Goal: Navigation & Orientation: Find specific page/section

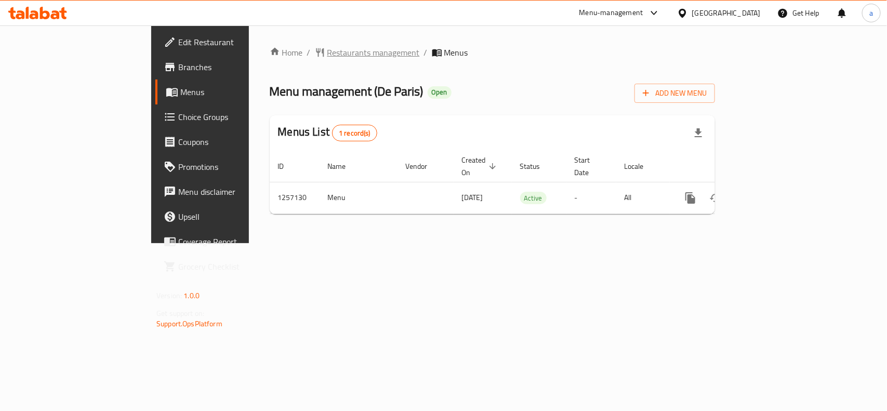
click at [327, 46] on span "Restaurants management" at bounding box center [373, 52] width 92 height 12
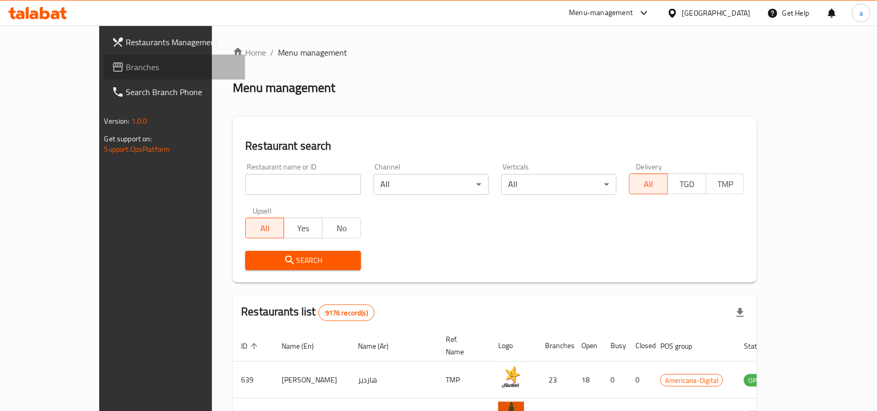
click at [103, 75] on link "Branches" at bounding box center [174, 67] width 142 height 25
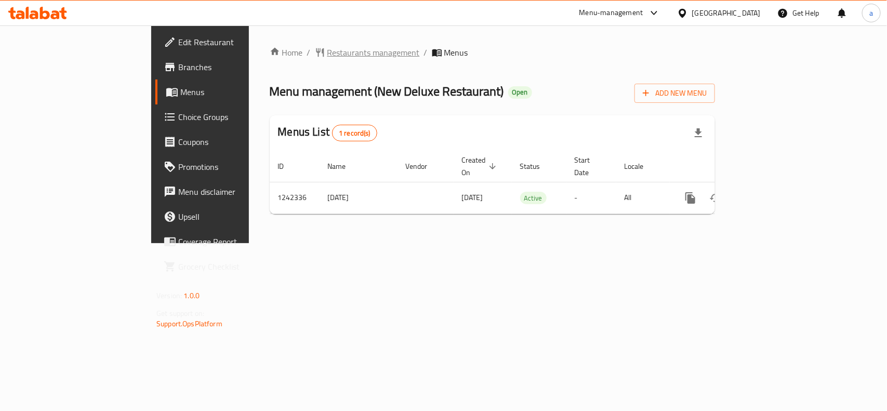
click at [327, 54] on span "Restaurants management" at bounding box center [373, 52] width 92 height 12
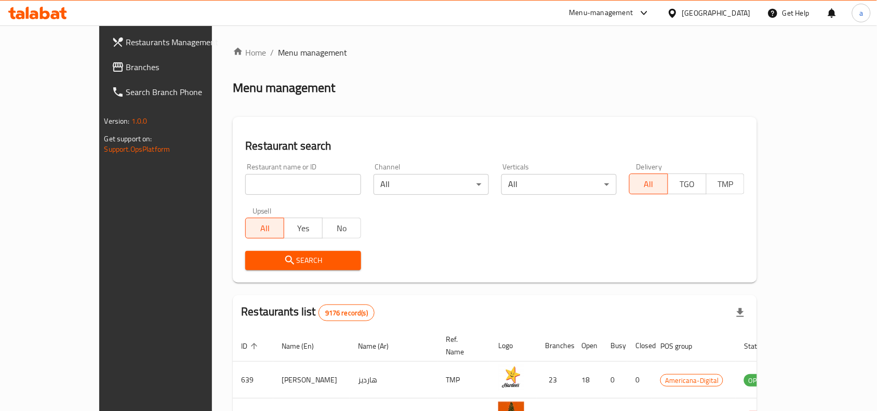
click at [126, 72] on span "Branches" at bounding box center [181, 67] width 111 height 12
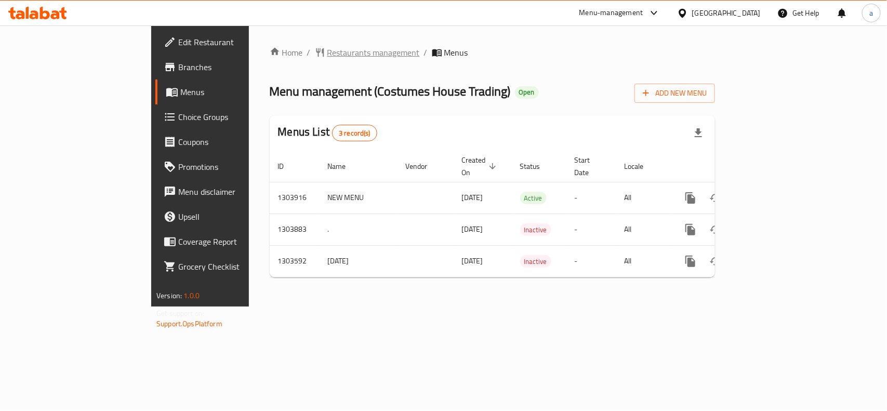
click at [327, 52] on span "Restaurants management" at bounding box center [373, 52] width 92 height 12
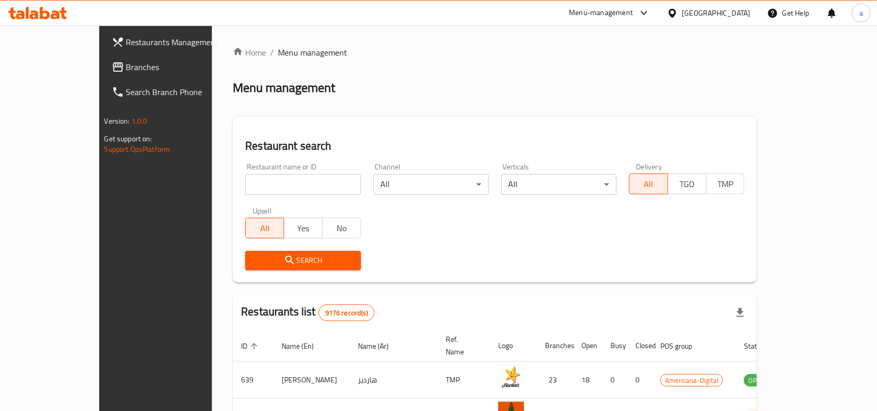
click at [126, 73] on span "Branches" at bounding box center [181, 67] width 111 height 12
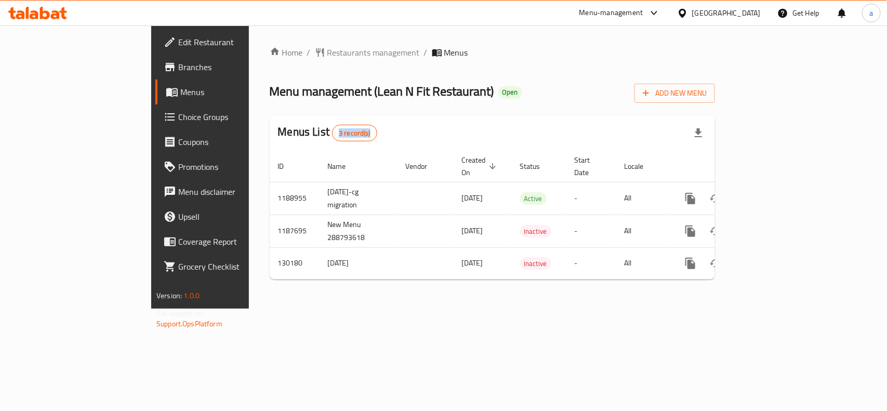
drag, startPoint x: 235, startPoint y: 130, endPoint x: 347, endPoint y: 124, distance: 112.4
click at [325, 127] on div "Menus List 3 record(s)" at bounding box center [492, 132] width 445 height 35
click at [344, 123] on div "Menus List 3 record(s)" at bounding box center [492, 132] width 445 height 35
click at [327, 50] on span "Restaurants management" at bounding box center [373, 52] width 92 height 12
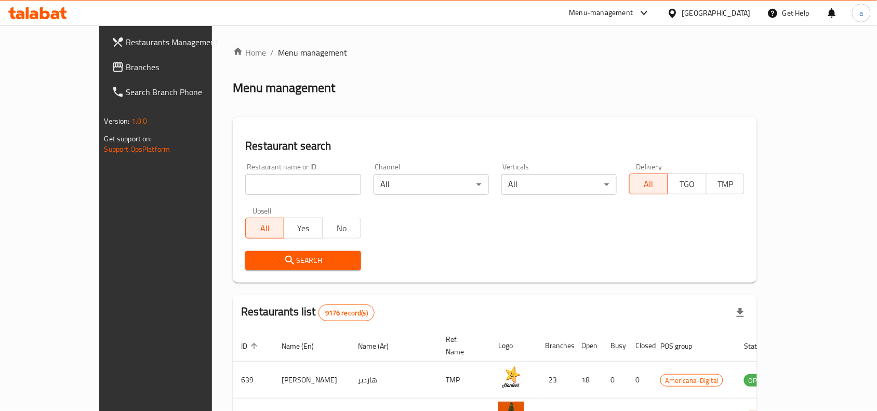
click at [126, 65] on span "Branches" at bounding box center [181, 67] width 111 height 12
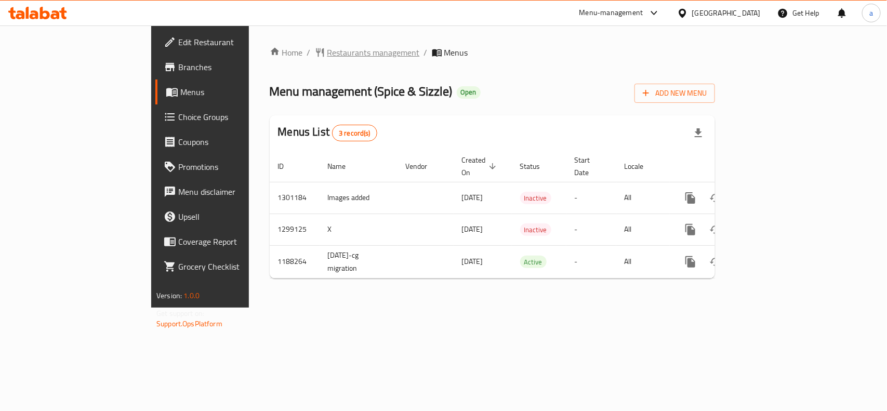
click at [327, 55] on span "Restaurants management" at bounding box center [373, 52] width 92 height 12
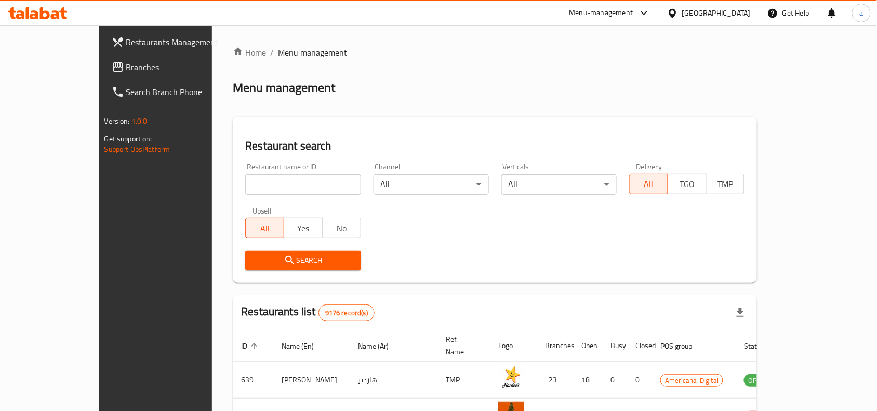
click at [126, 69] on span "Branches" at bounding box center [181, 67] width 111 height 12
